Goal: Task Accomplishment & Management: Use online tool/utility

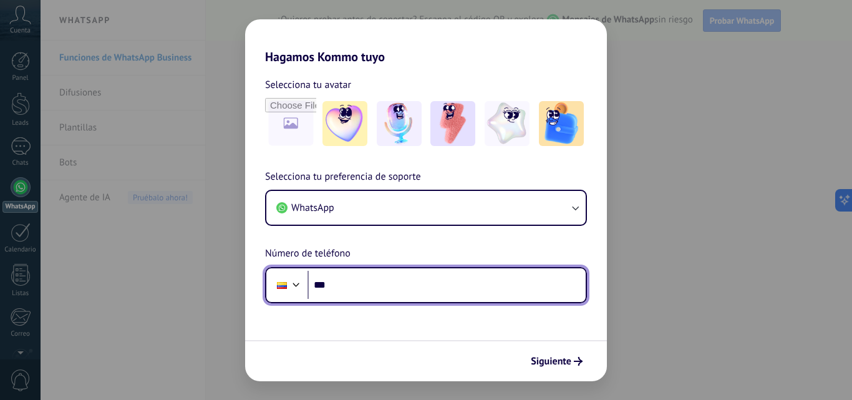
click at [392, 289] on input "***" at bounding box center [447, 285] width 278 height 29
type input "**********"
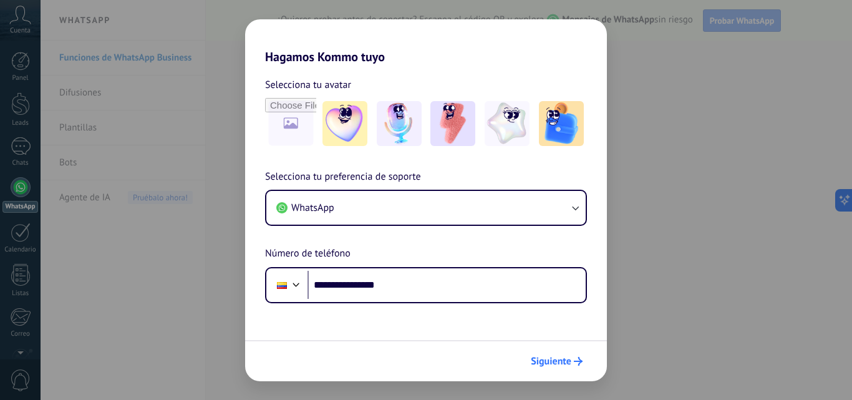
click at [560, 364] on span "Siguiente" at bounding box center [551, 361] width 41 height 9
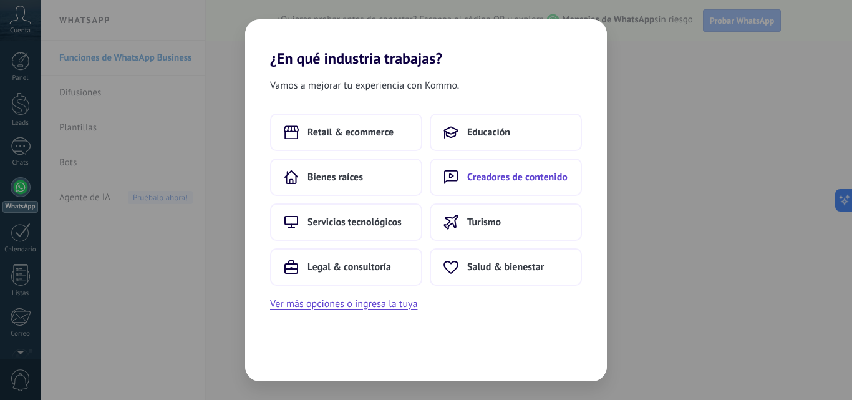
click at [539, 184] on button "Creadores de contenido" at bounding box center [506, 176] width 152 height 37
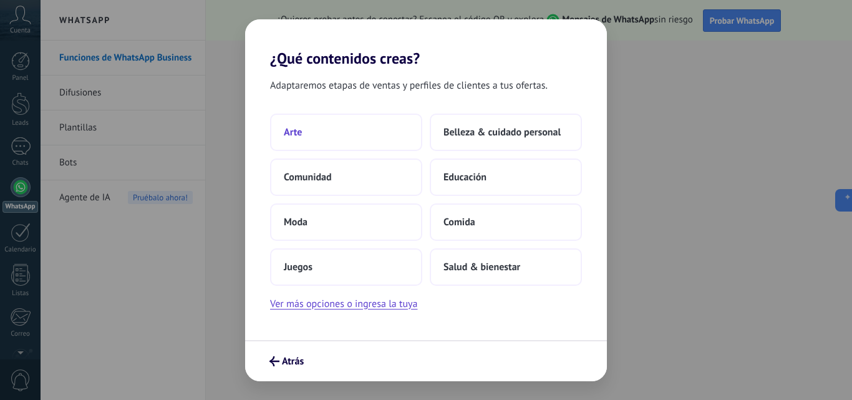
click at [318, 139] on button "Arte" at bounding box center [346, 132] width 152 height 37
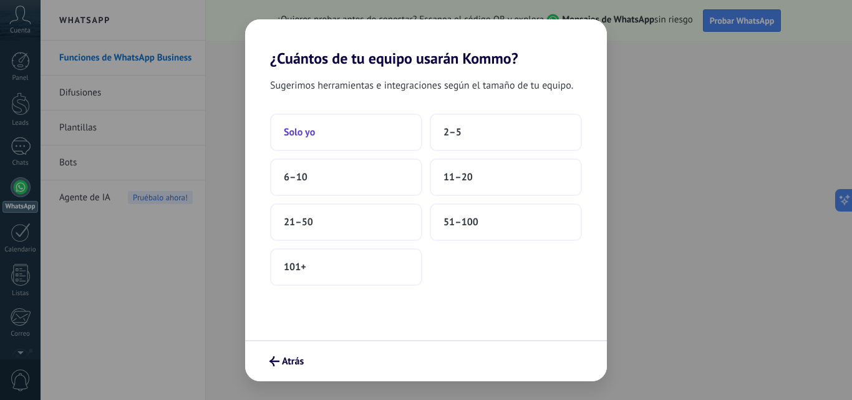
click at [318, 135] on button "Solo yo" at bounding box center [346, 132] width 152 height 37
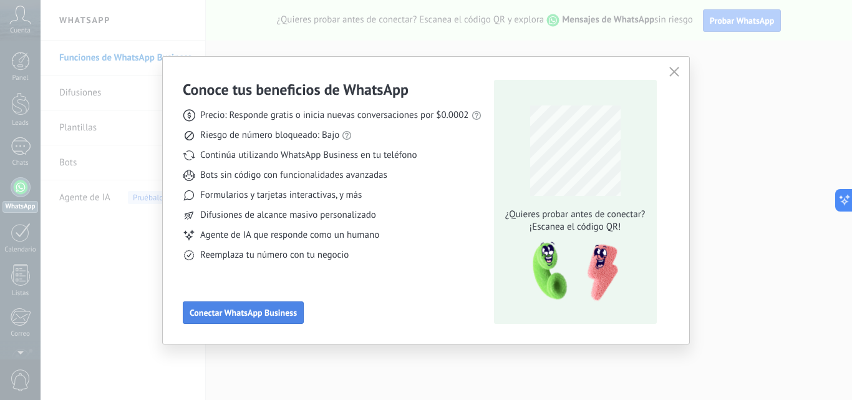
click at [242, 313] on span "Conectar WhatsApp Business" at bounding box center [243, 312] width 107 height 9
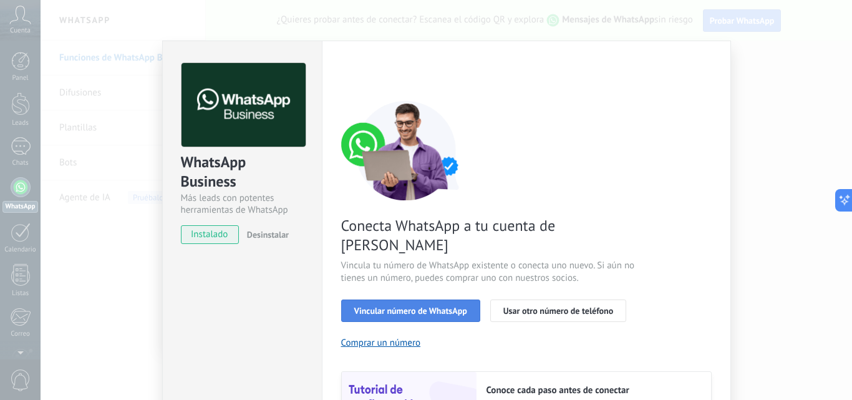
click at [415, 306] on span "Vincular número de WhatsApp" at bounding box center [410, 310] width 113 height 9
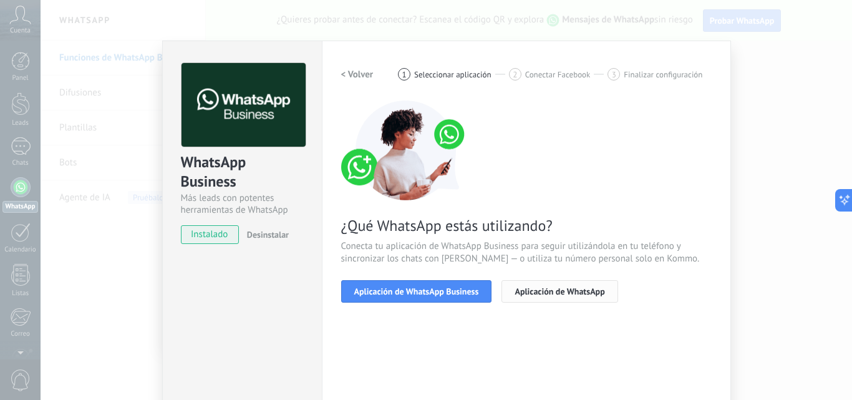
click at [534, 292] on span "Aplicación de WhatsApp" at bounding box center [560, 291] width 90 height 9
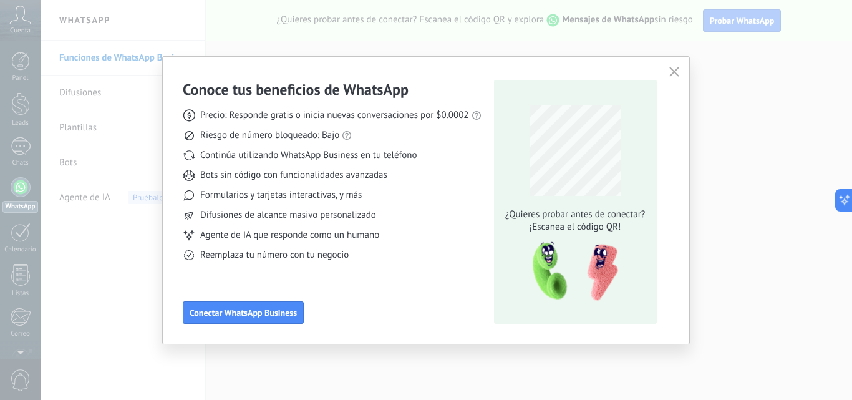
click at [673, 71] on use "button" at bounding box center [673, 71] width 9 height 9
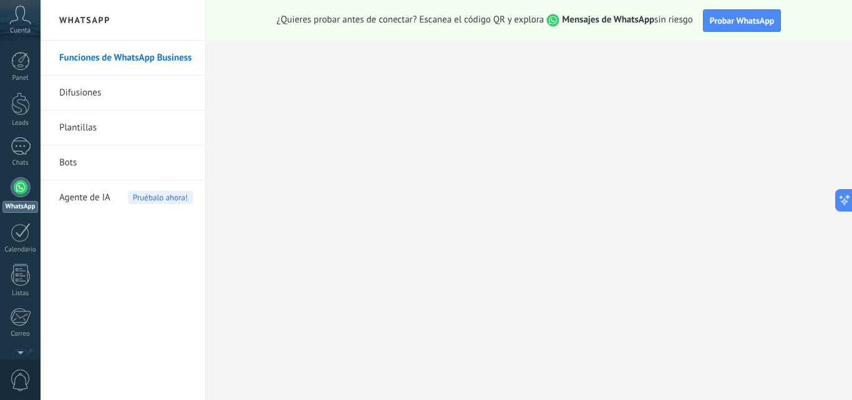
scroll to position [119, 0]
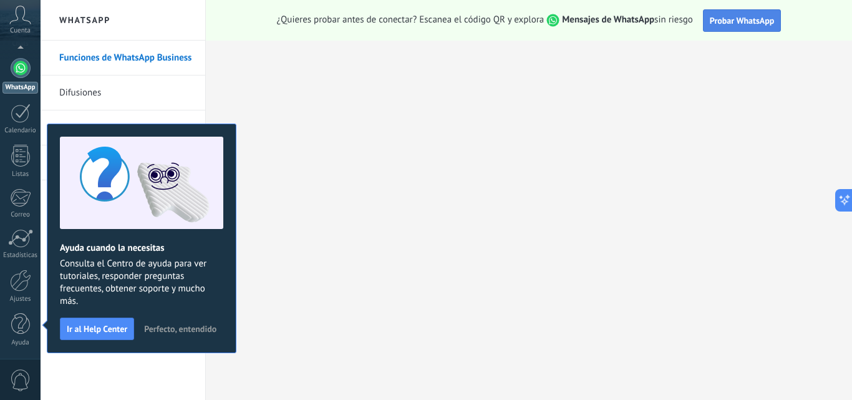
click at [752, 20] on span "Probar WhatsApp" at bounding box center [742, 20] width 65 height 11
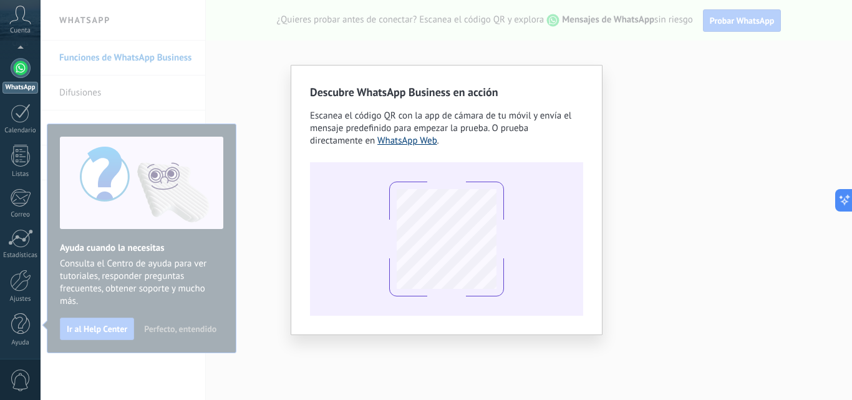
click at [412, 143] on link "WhatsApp Web" at bounding box center [407, 141] width 60 height 12
